Goal: Task Accomplishment & Management: Use online tool/utility

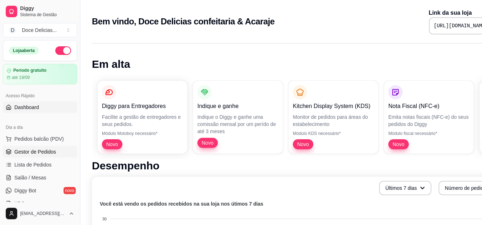
click at [47, 157] on link "Gestor de Pedidos" at bounding box center [40, 151] width 74 height 11
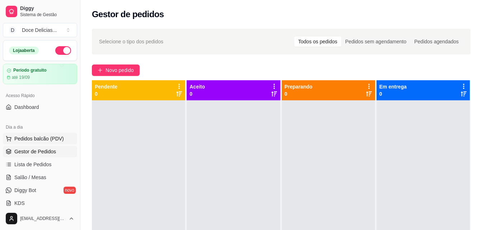
click at [35, 141] on span "Pedidos balcão (PDV)" at bounding box center [39, 138] width 50 height 7
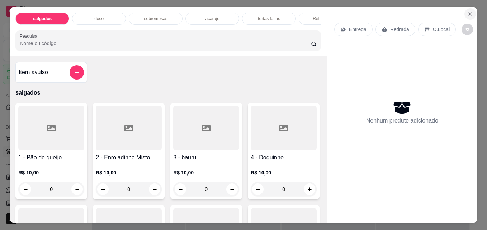
click at [468, 11] on icon "Close" at bounding box center [470, 14] width 6 height 6
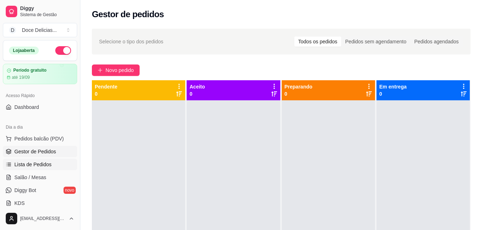
click at [39, 168] on link "Lista de Pedidos" at bounding box center [40, 164] width 74 height 11
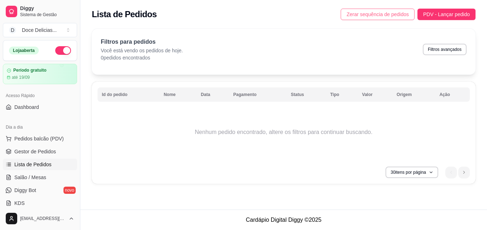
click at [382, 15] on span "Zerar sequência de pedidos" at bounding box center [378, 14] width 62 height 8
click at [41, 156] on link "Gestor de Pedidos" at bounding box center [40, 151] width 74 height 11
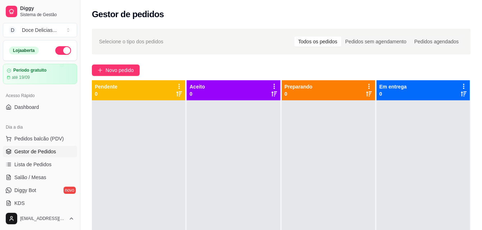
scroll to position [14, 0]
